Goal: Information Seeking & Learning: Learn about a topic

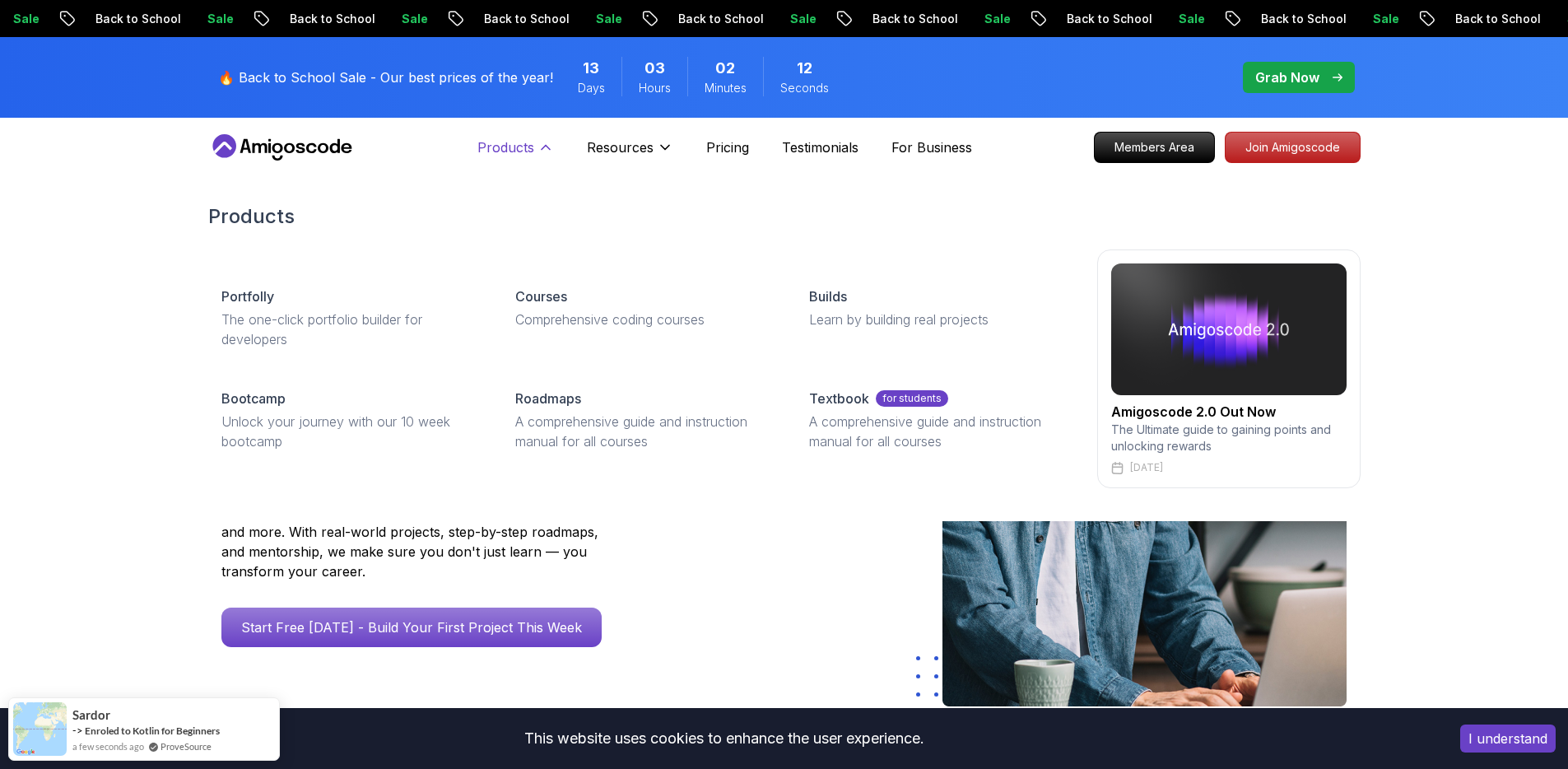
click at [536, 149] on button "Products" at bounding box center [516, 153] width 77 height 33
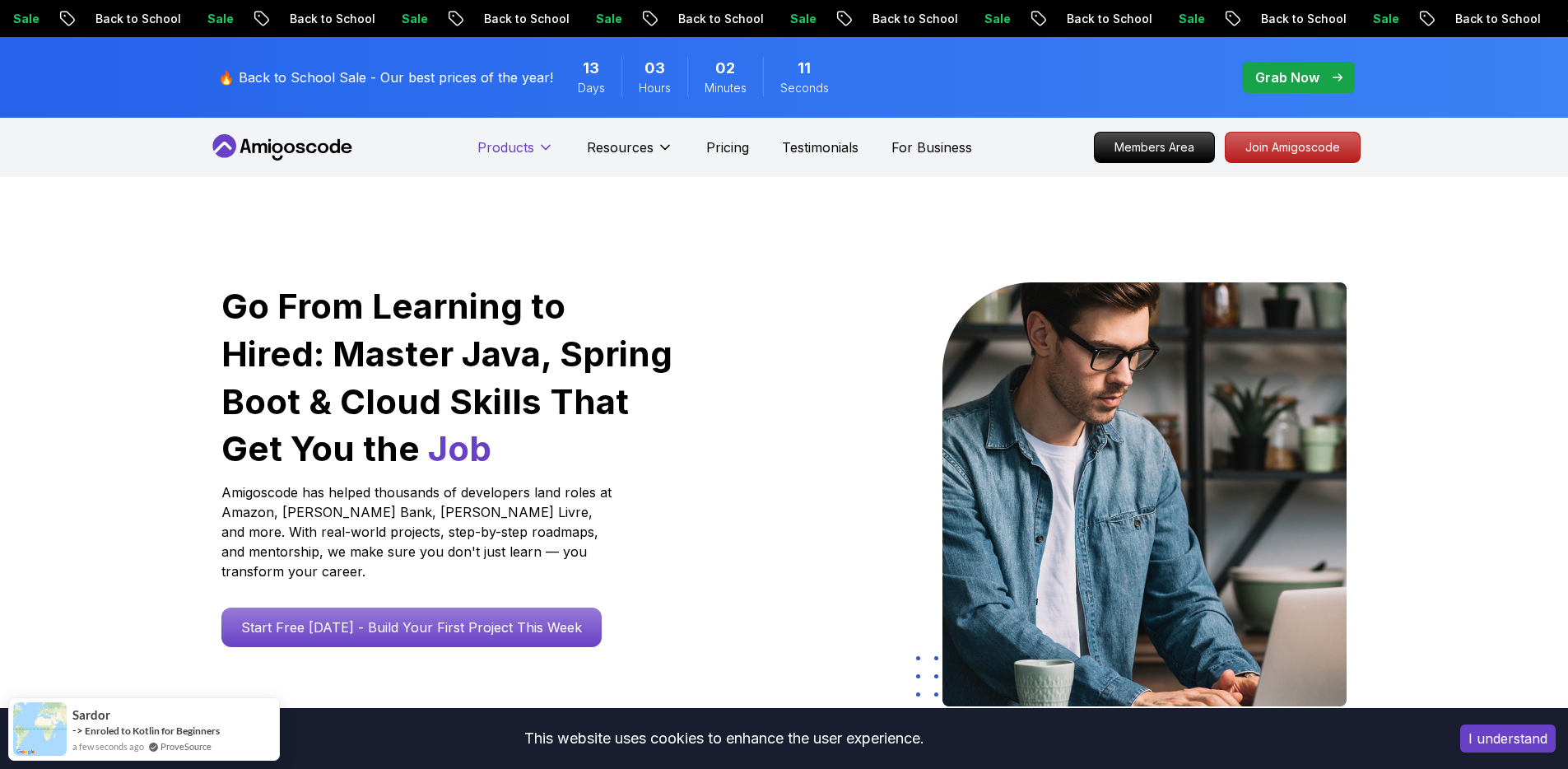
click at [536, 149] on button "Products" at bounding box center [516, 153] width 77 height 33
click at [731, 156] on p "Pricing" at bounding box center [728, 147] width 43 height 20
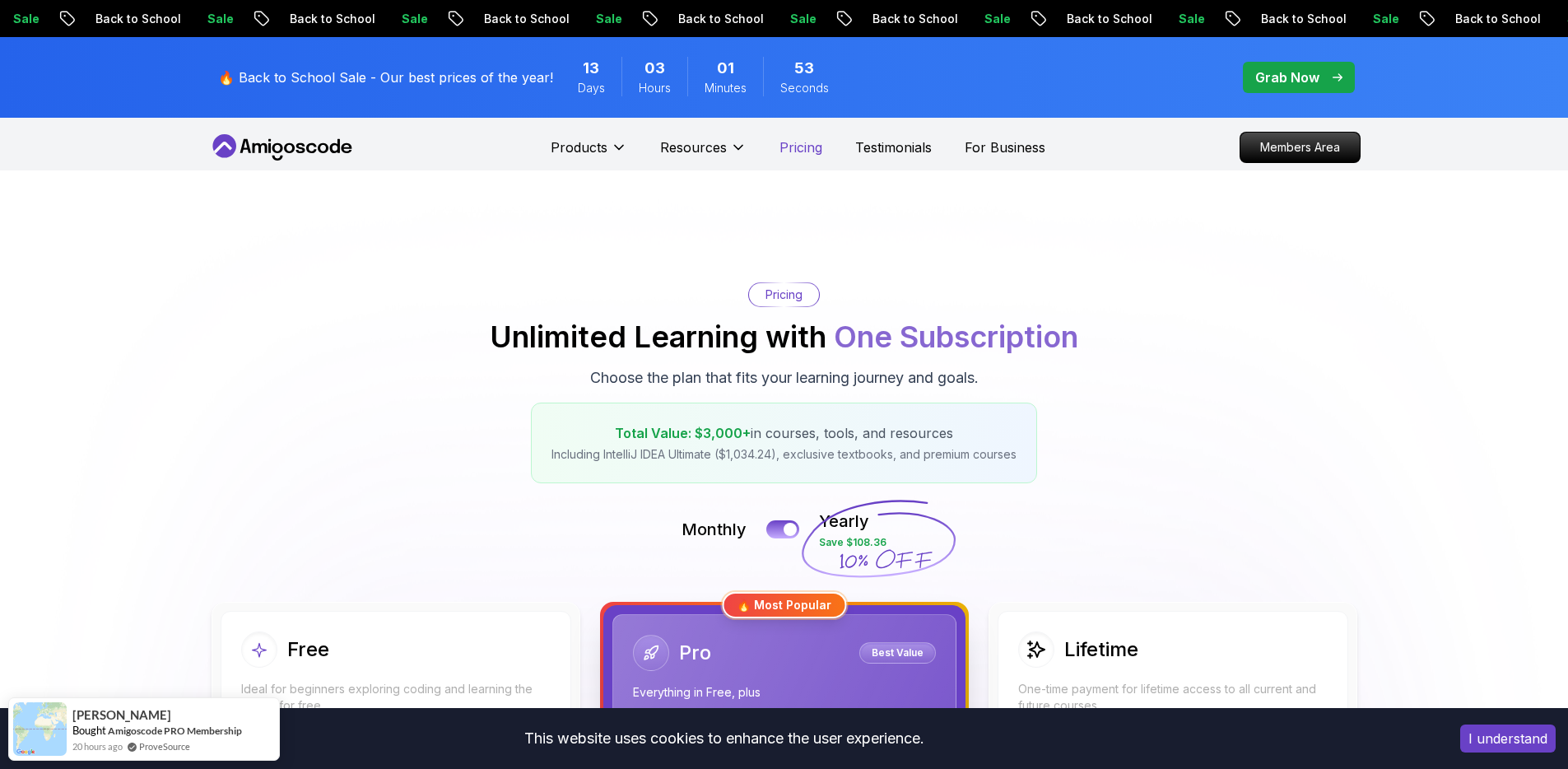
click at [791, 155] on p "Pricing" at bounding box center [801, 147] width 43 height 20
click at [794, 150] on p "Pricing" at bounding box center [801, 147] width 43 height 20
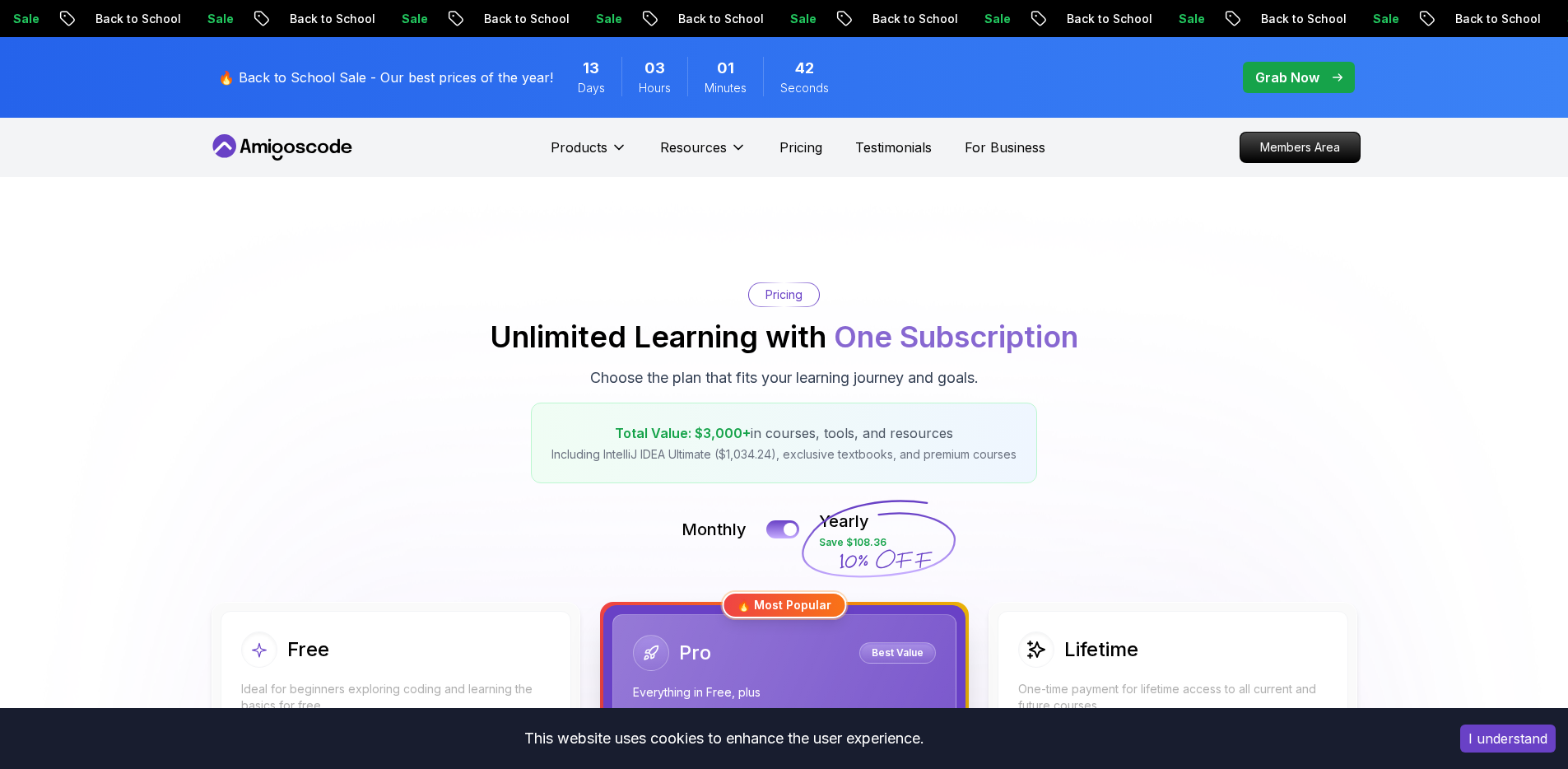
click at [472, 82] on p "🔥 Back to School Sale - Our best prices of the year!" at bounding box center [385, 77] width 335 height 20
click at [334, 157] on icon at bounding box center [282, 148] width 149 height 26
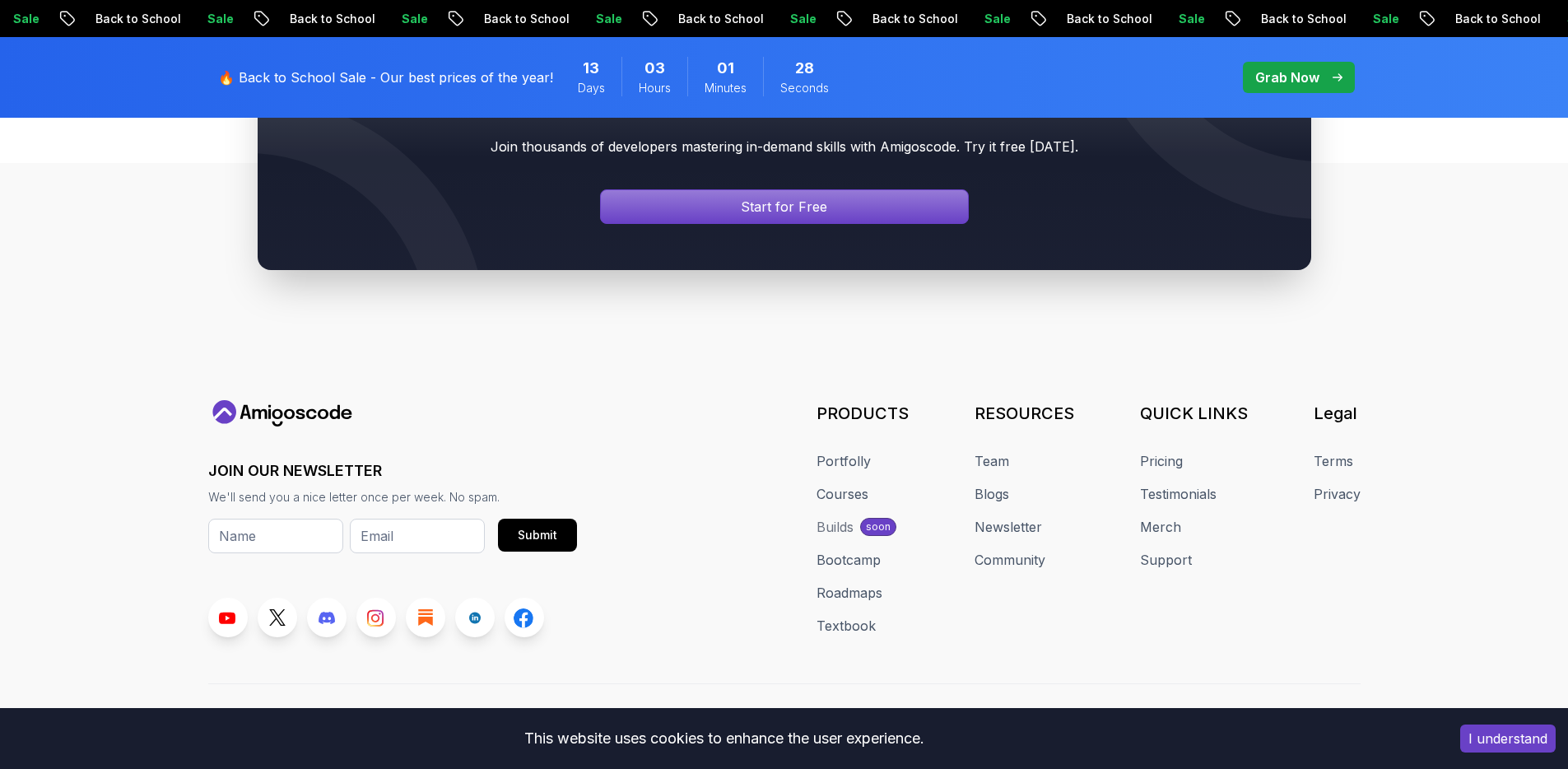
scroll to position [6225, 0]
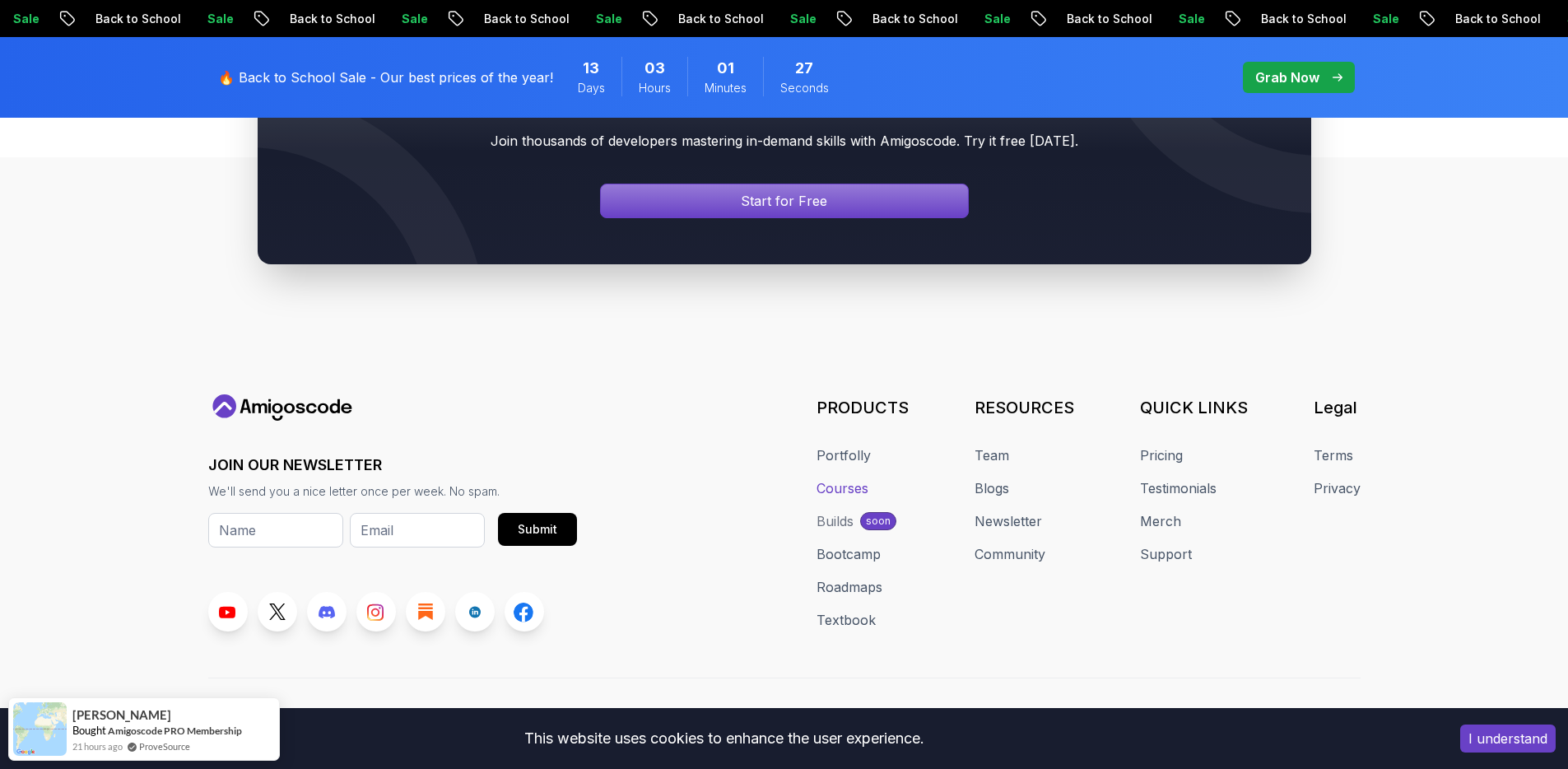
click at [849, 478] on link "Courses" at bounding box center [843, 488] width 52 height 20
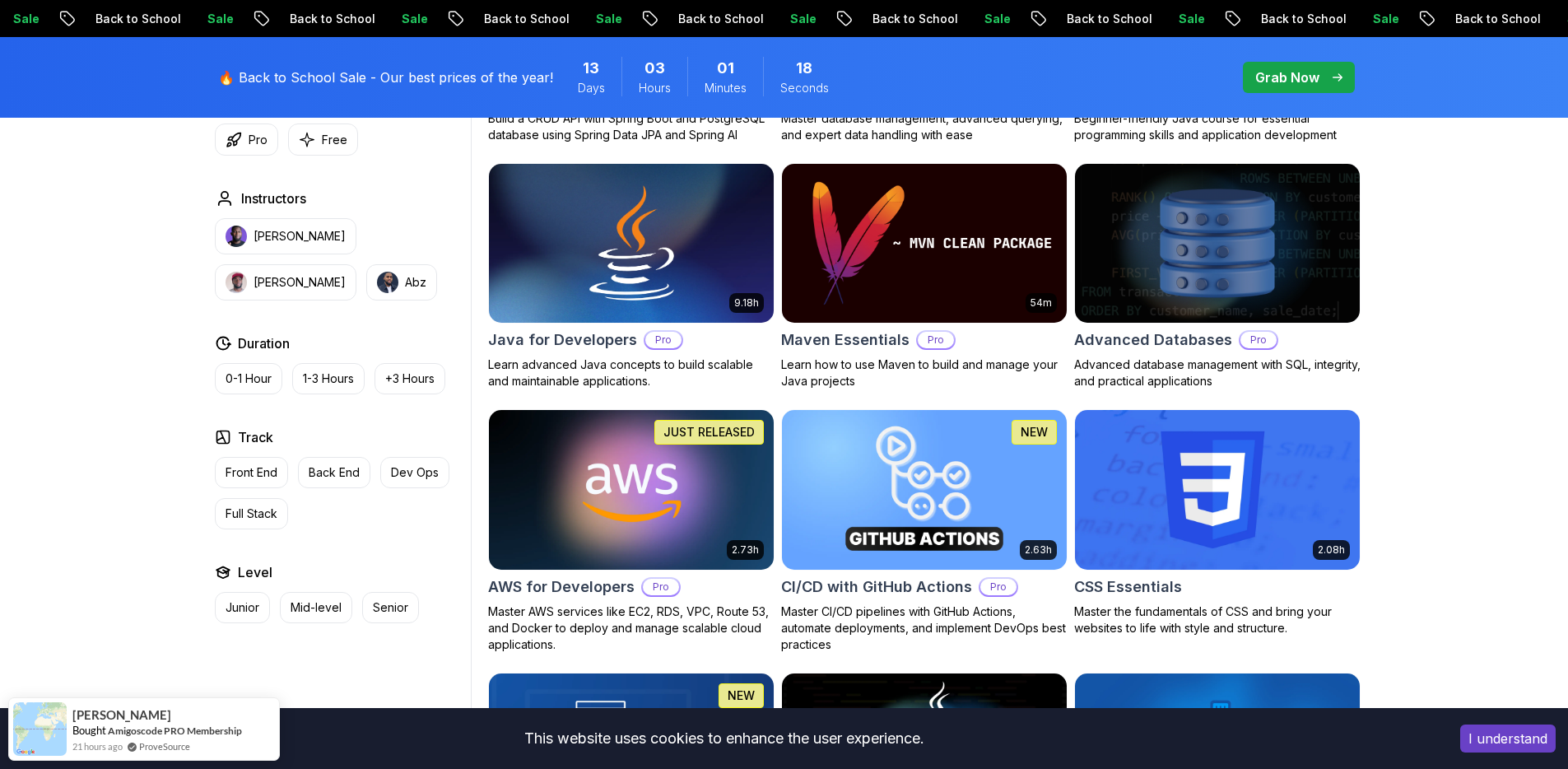
scroll to position [1004, 0]
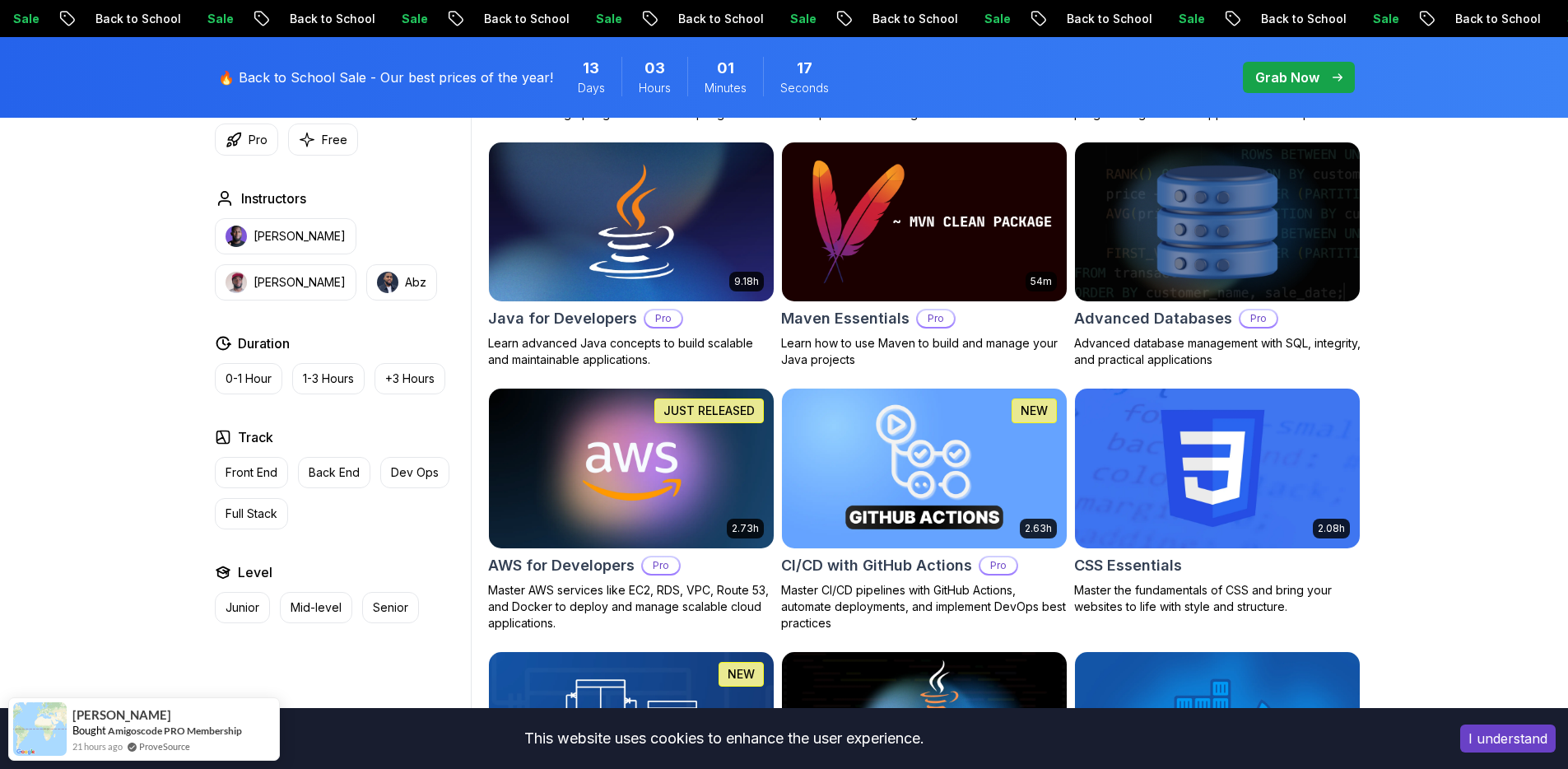
click at [1174, 256] on img at bounding box center [1218, 221] width 299 height 167
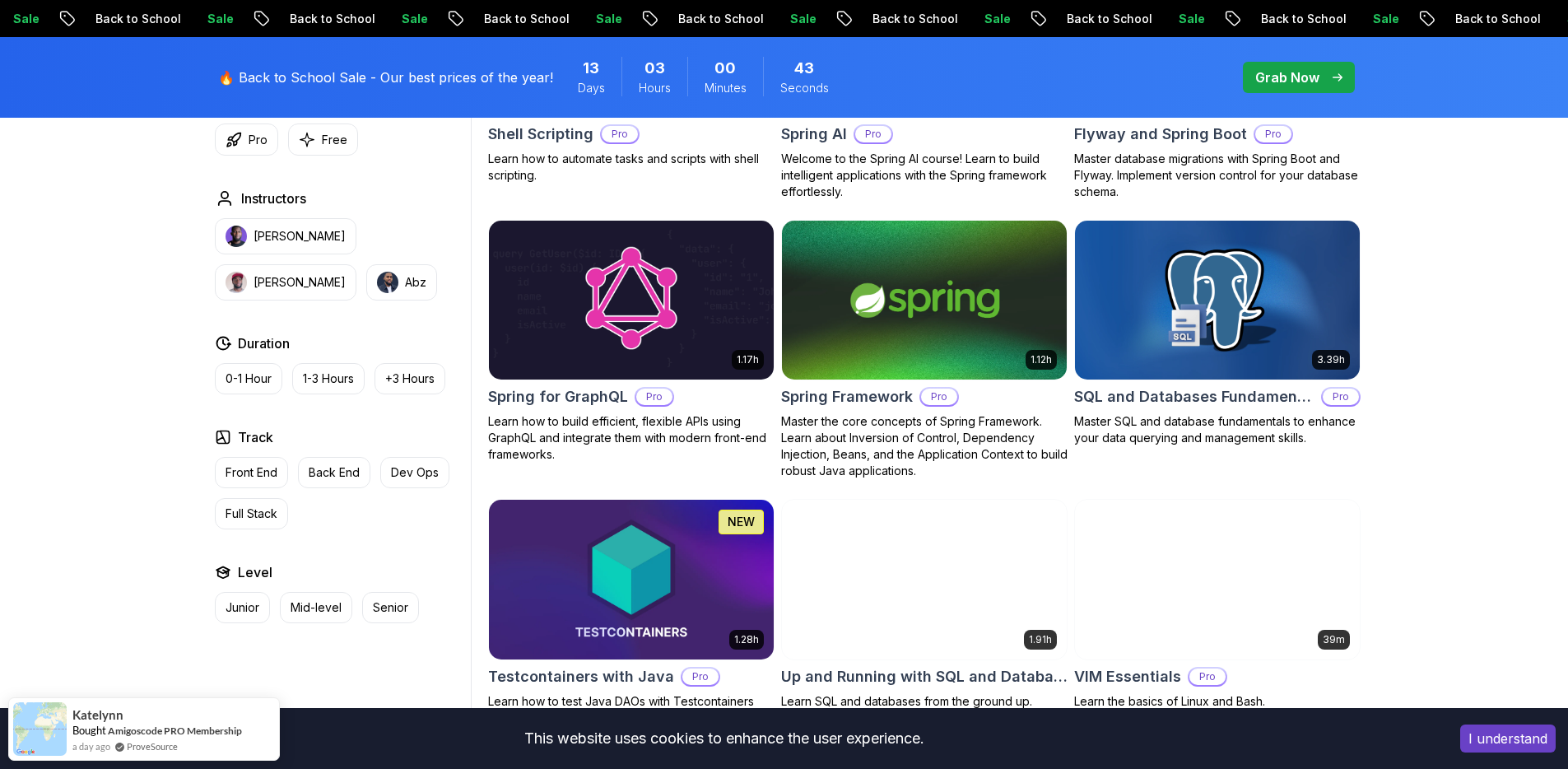
scroll to position [4116, 0]
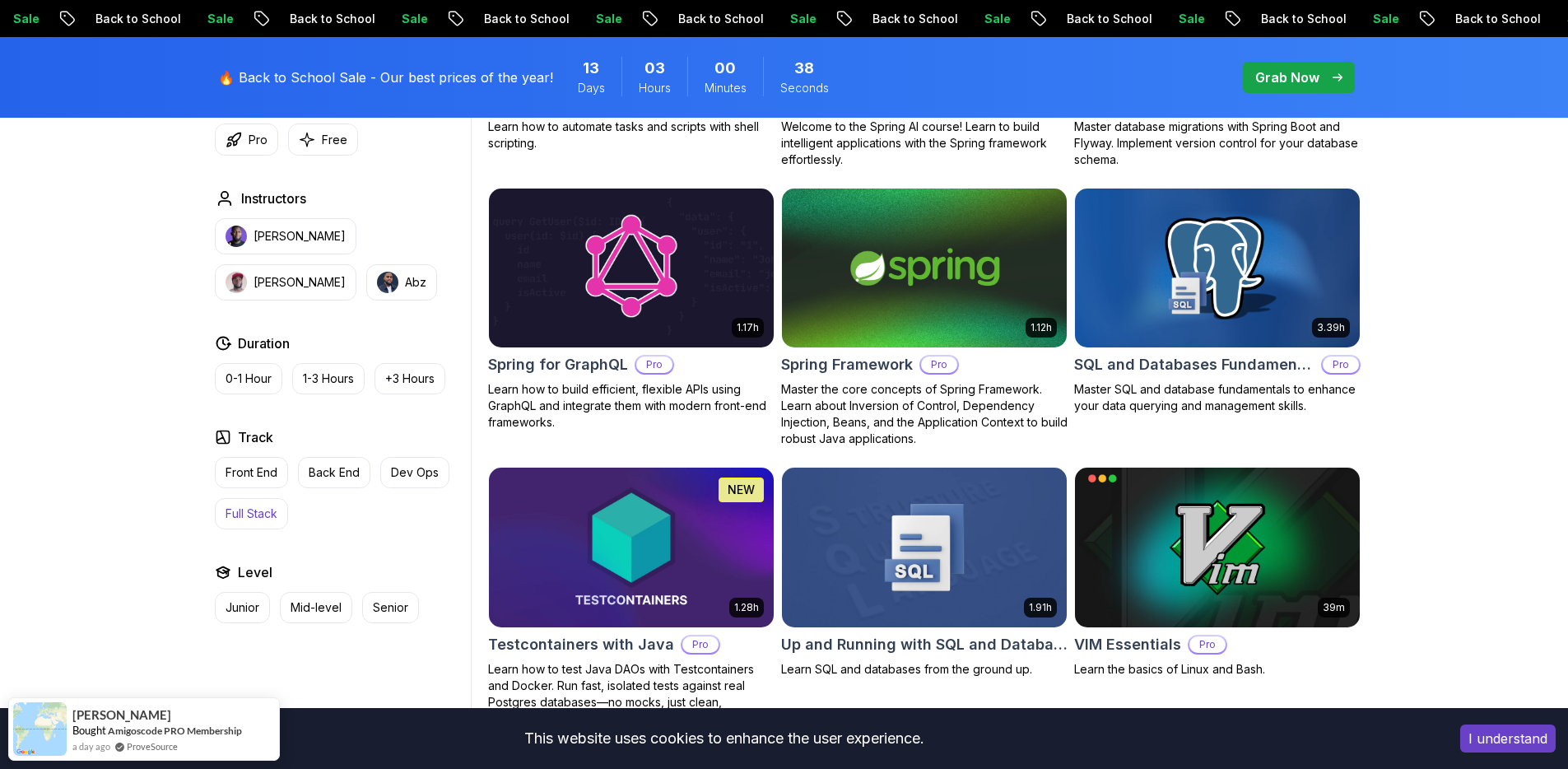
click at [249, 521] on p "Full Stack" at bounding box center [251, 514] width 52 height 17
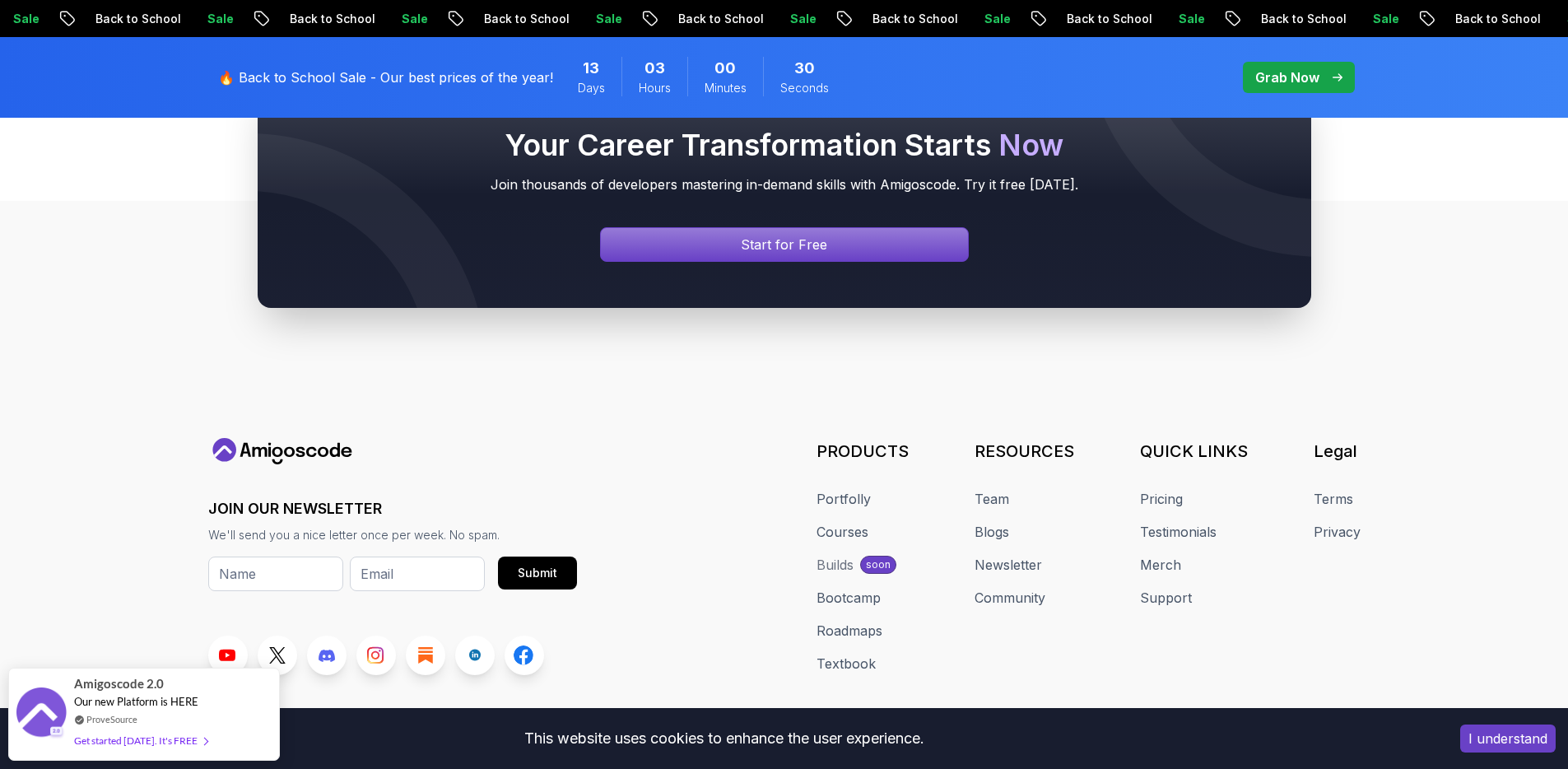
scroll to position [4061, 0]
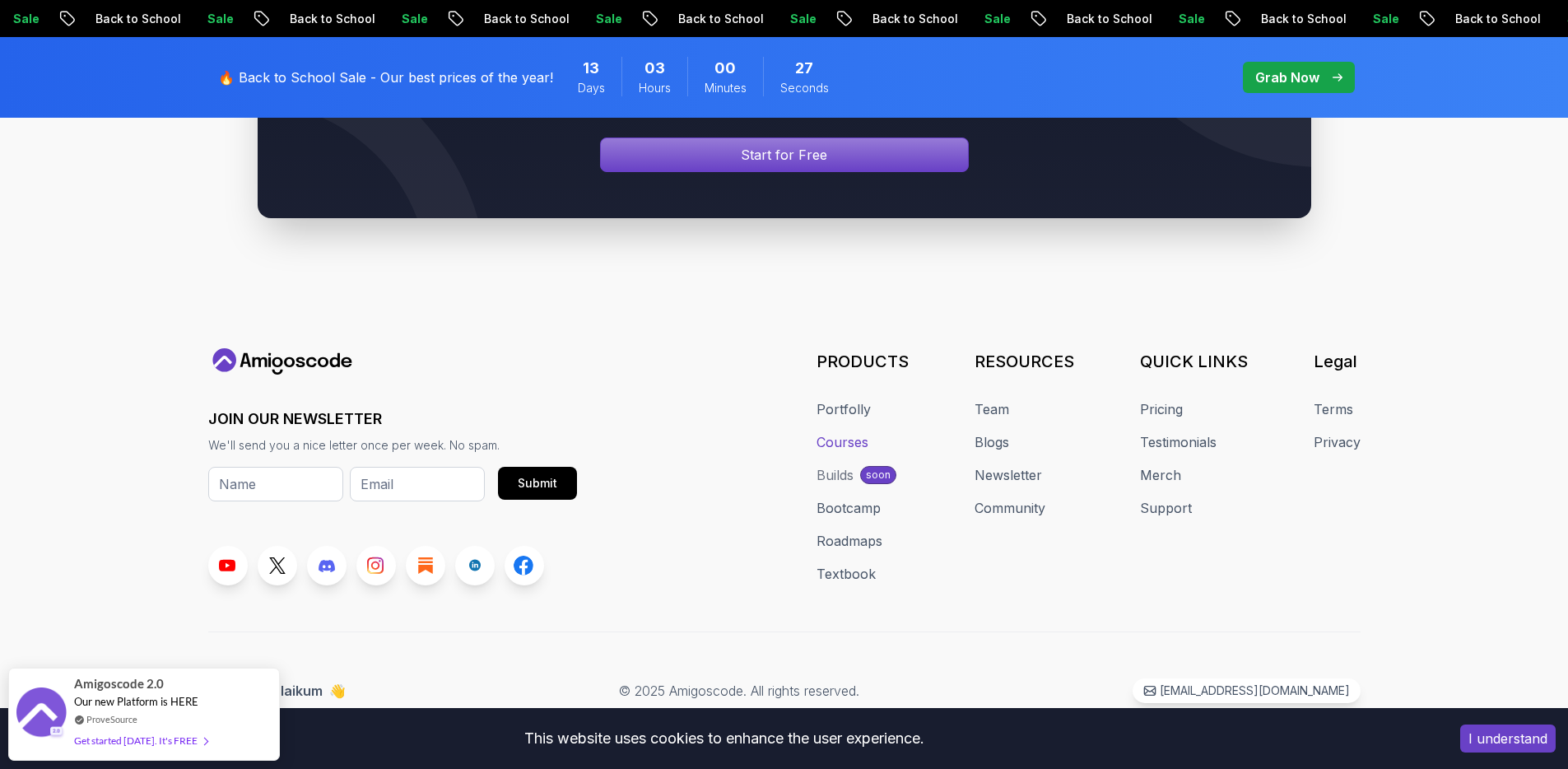
click at [852, 435] on link "Courses" at bounding box center [843, 442] width 52 height 20
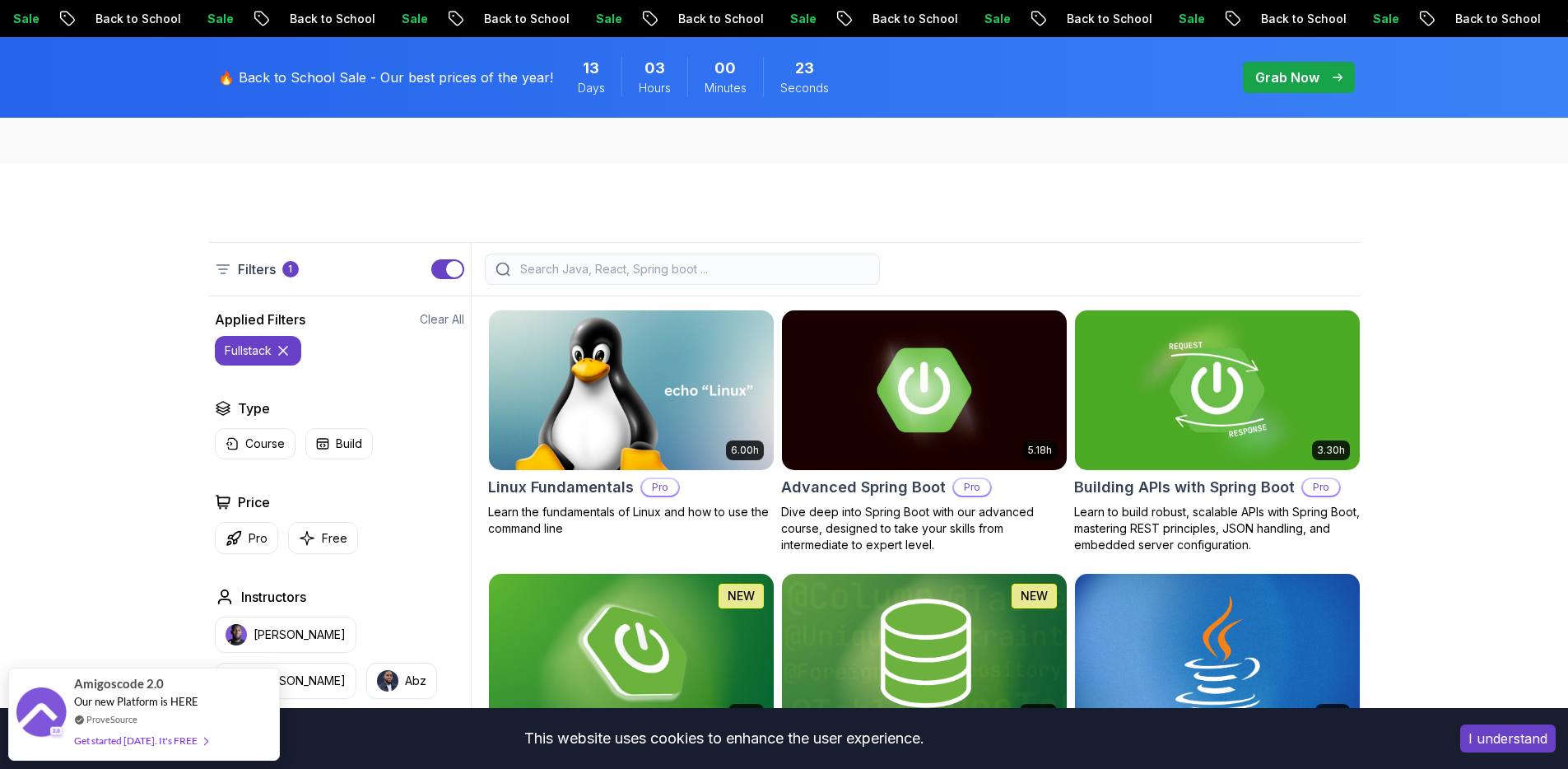
scroll to position [322, 0]
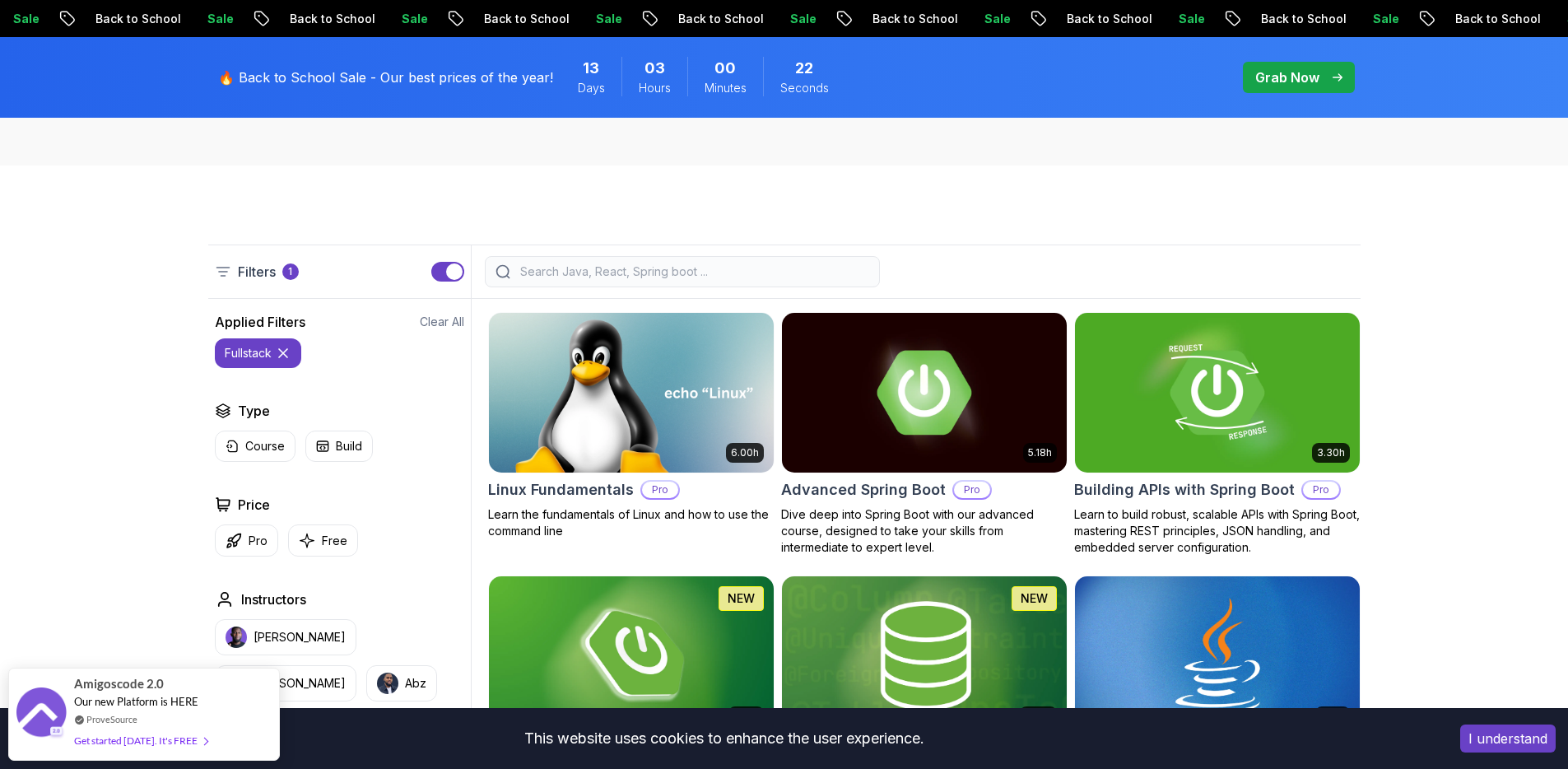
click at [640, 280] on div at bounding box center [682, 271] width 395 height 31
click at [645, 277] on input "search" at bounding box center [692, 272] width 352 height 17
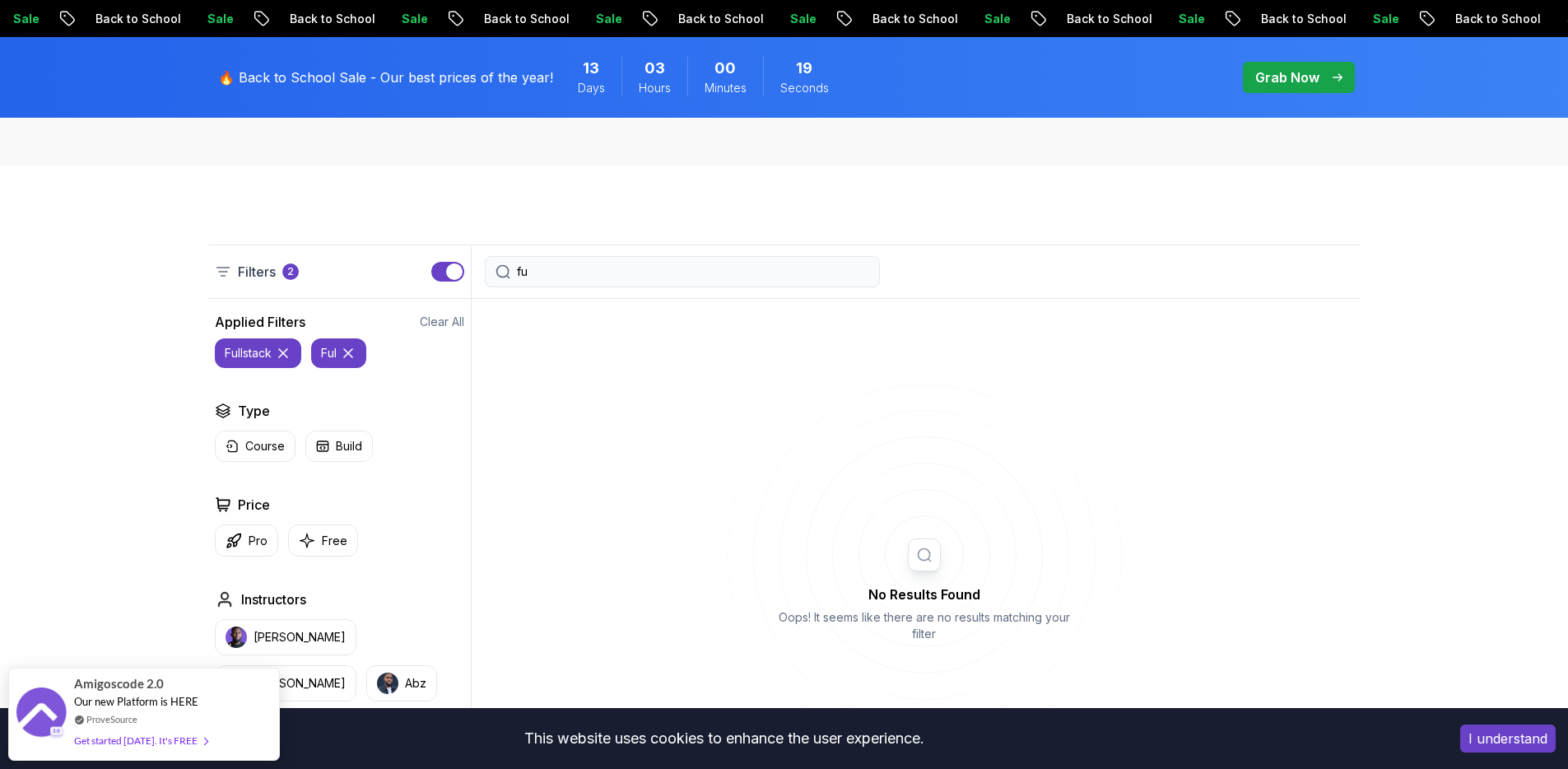
type input "f"
click at [292, 349] on button "fullstack" at bounding box center [258, 353] width 87 height 30
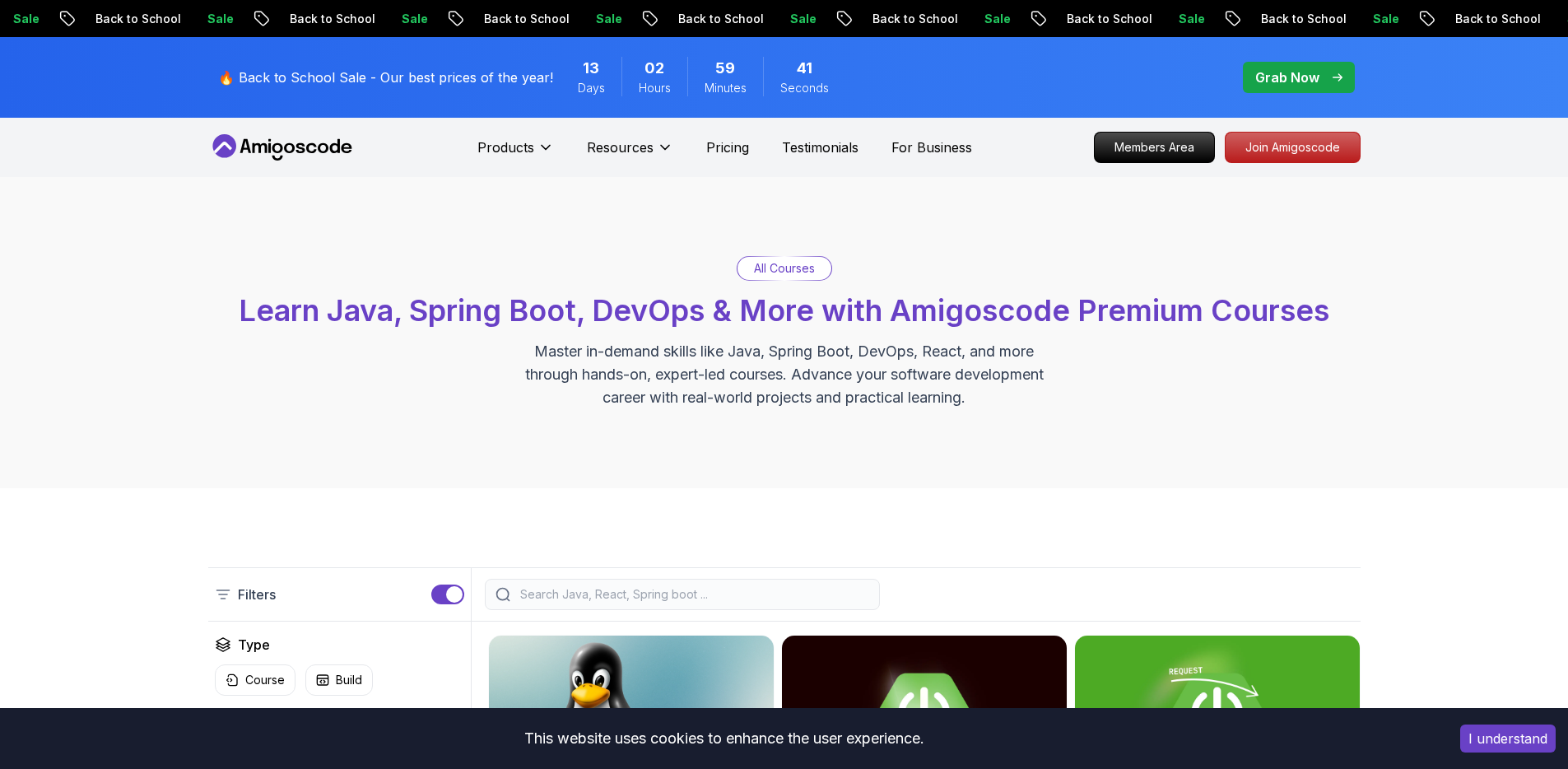
click at [595, 591] on input "search" at bounding box center [692, 594] width 352 height 17
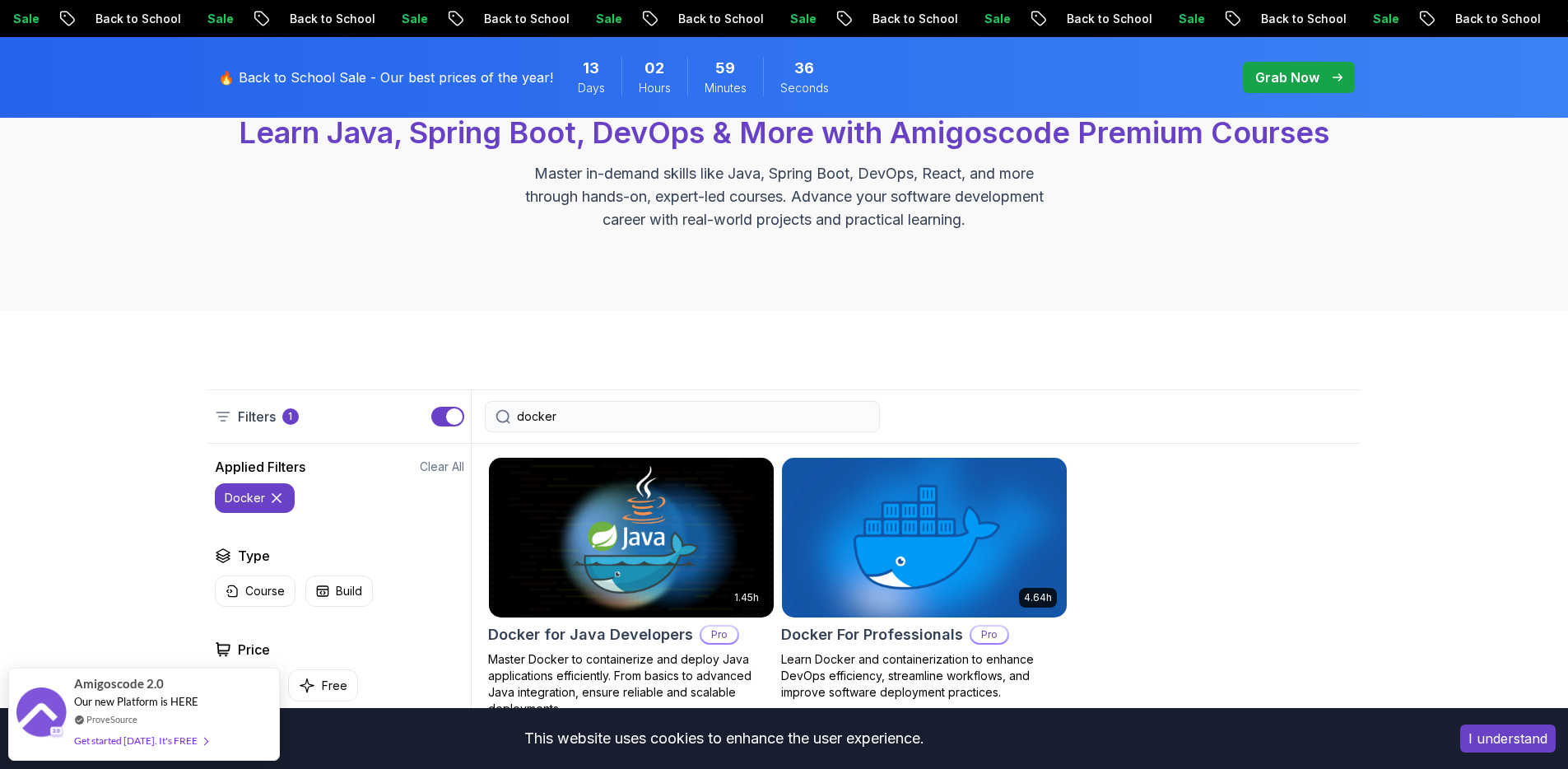
scroll to position [313, 0]
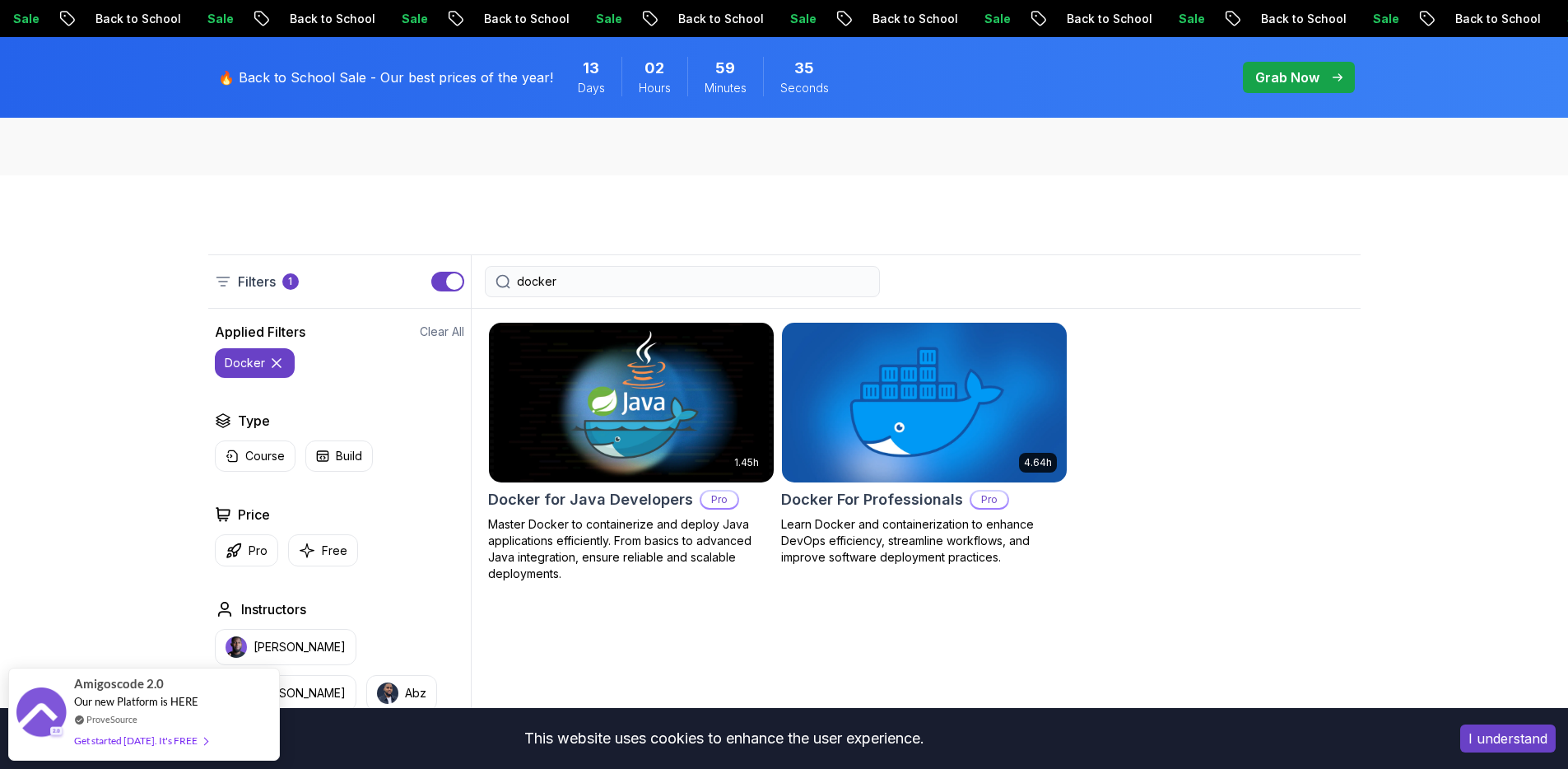
type input "docker"
click at [878, 429] on img at bounding box center [924, 402] width 299 height 167
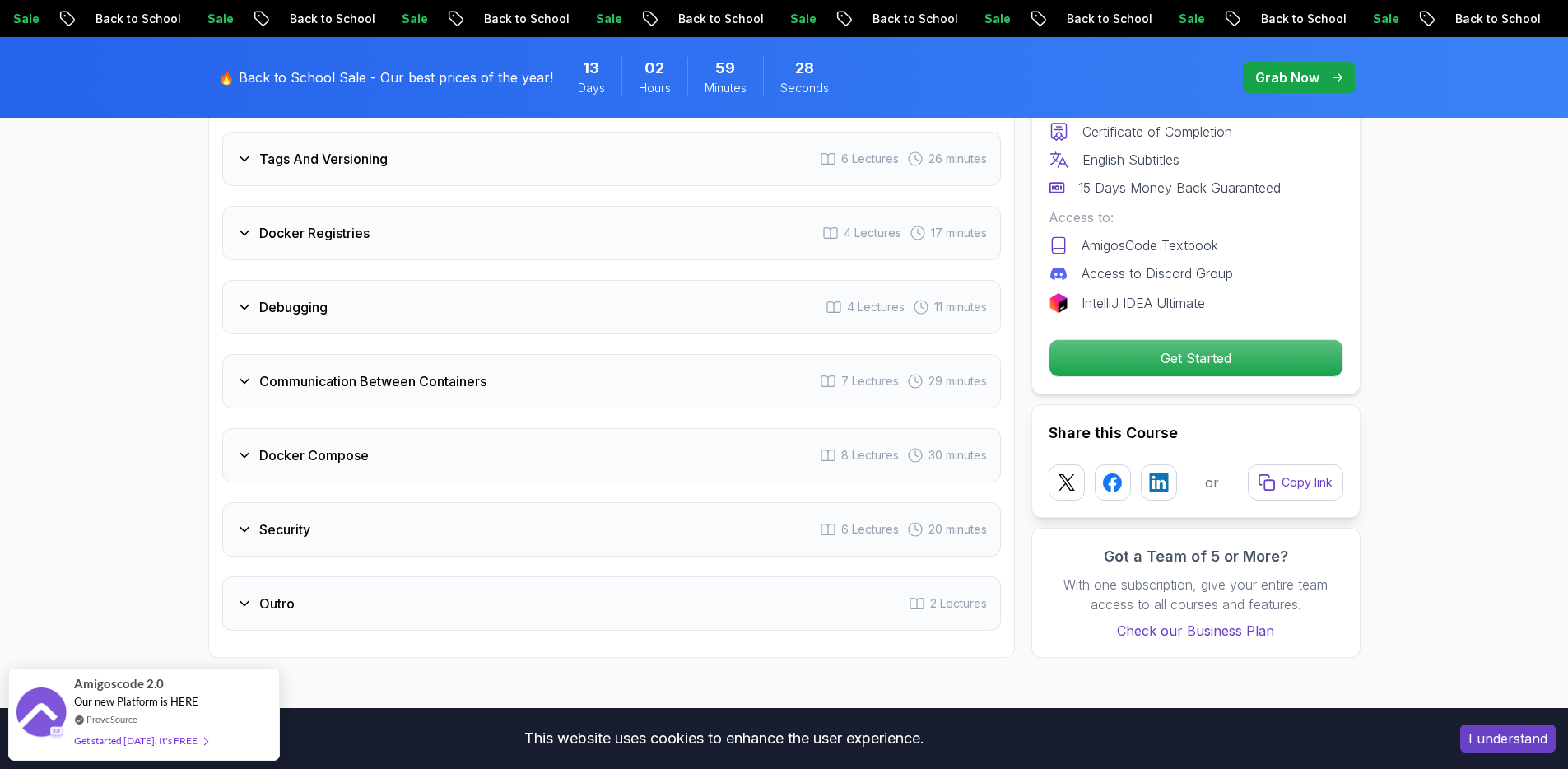
scroll to position [3444, 0]
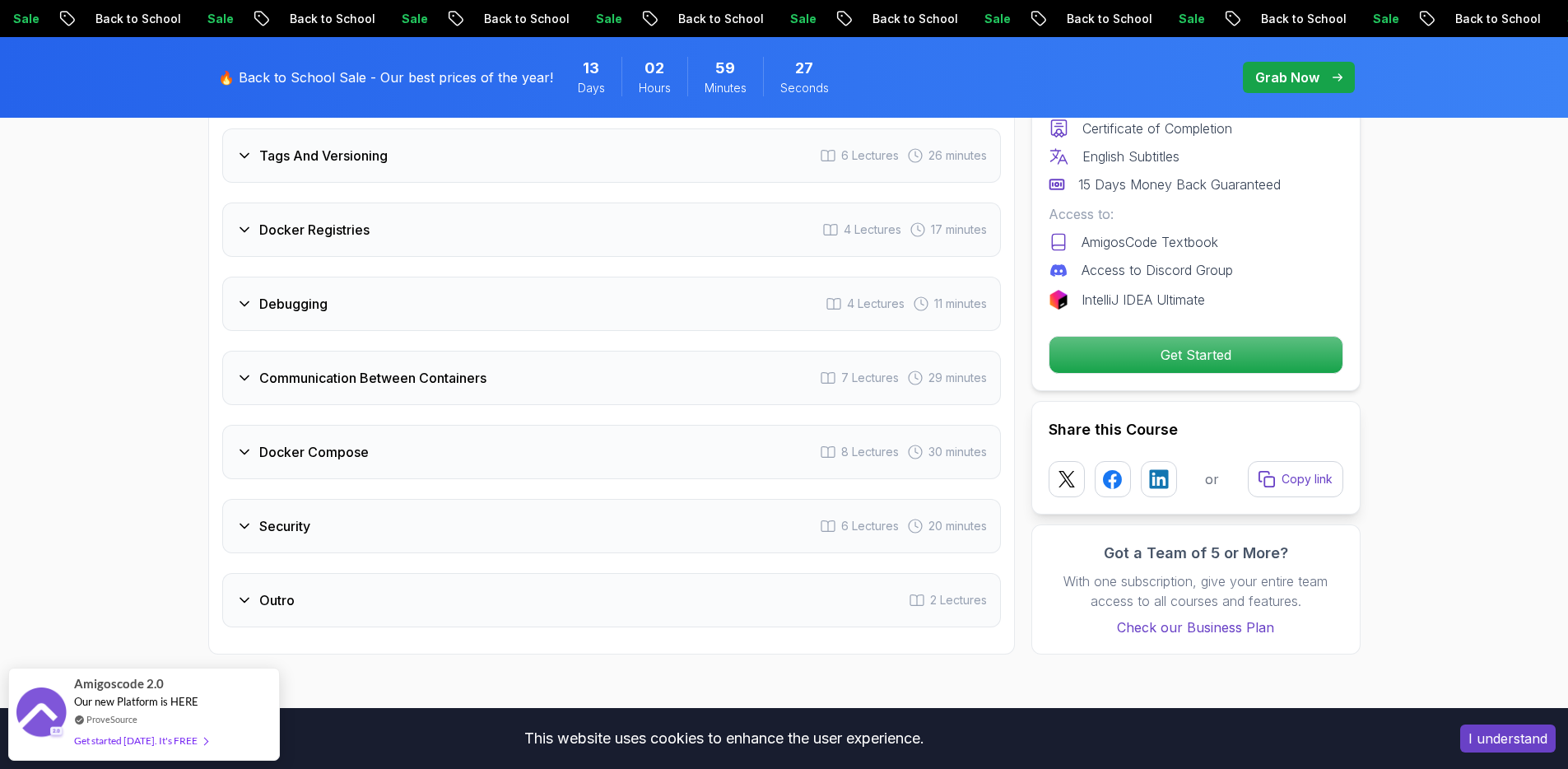
click at [274, 153] on h3 "Tags And Versioning" at bounding box center [323, 155] width 128 height 20
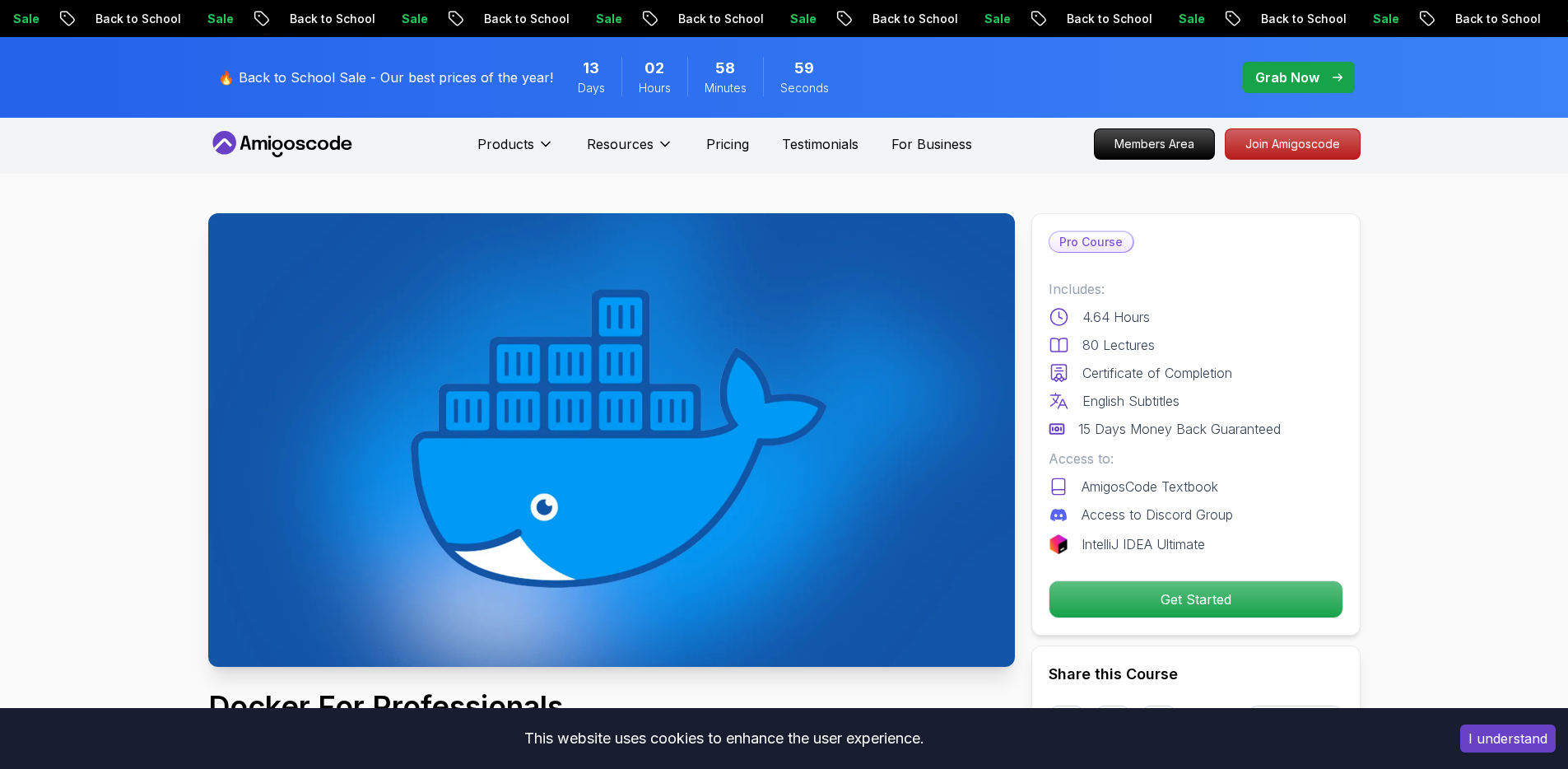
scroll to position [0, 0]
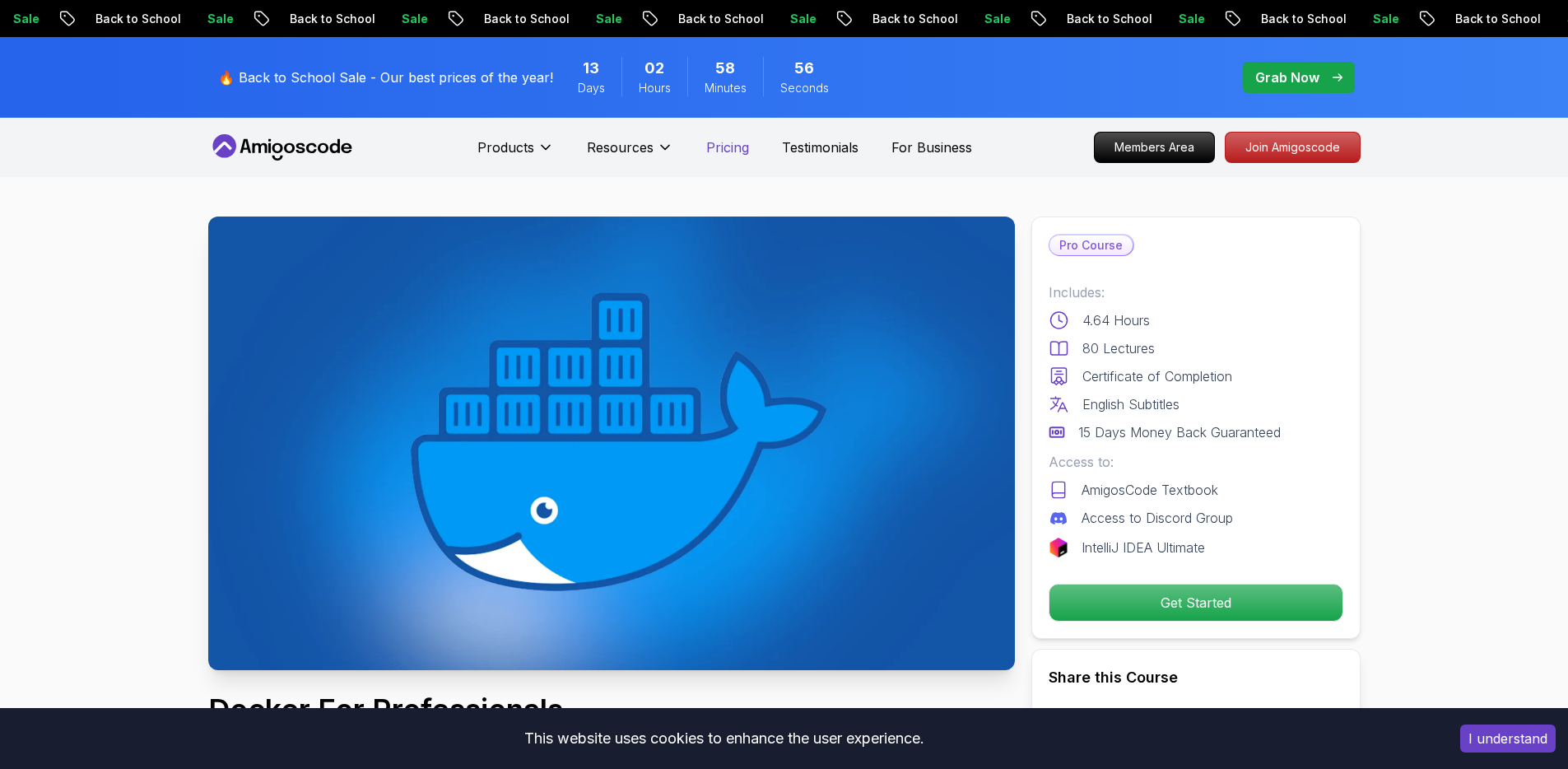
click at [745, 156] on p "Pricing" at bounding box center [728, 147] width 43 height 20
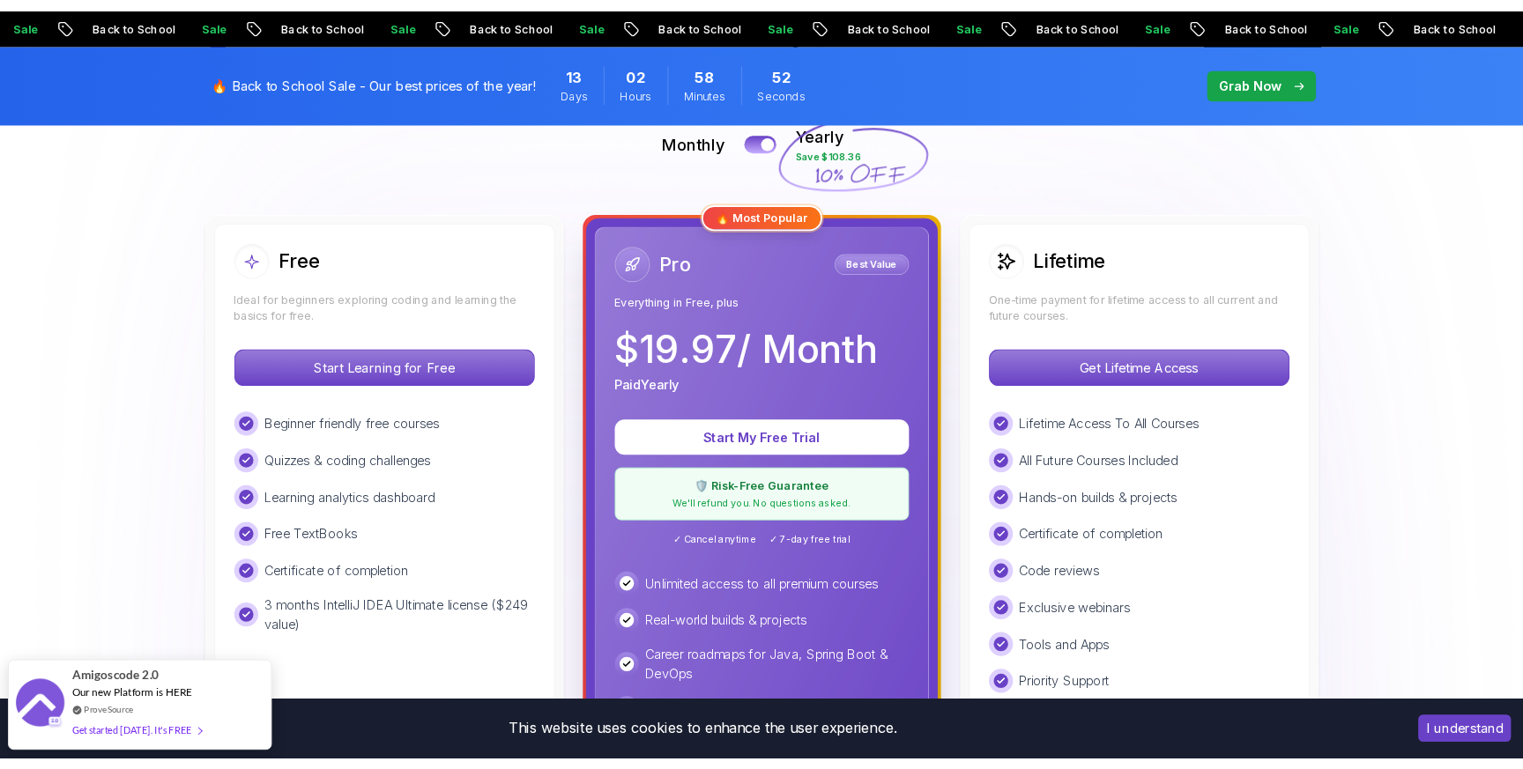
scroll to position [420, 0]
